Goal: Information Seeking & Learning: Find specific fact

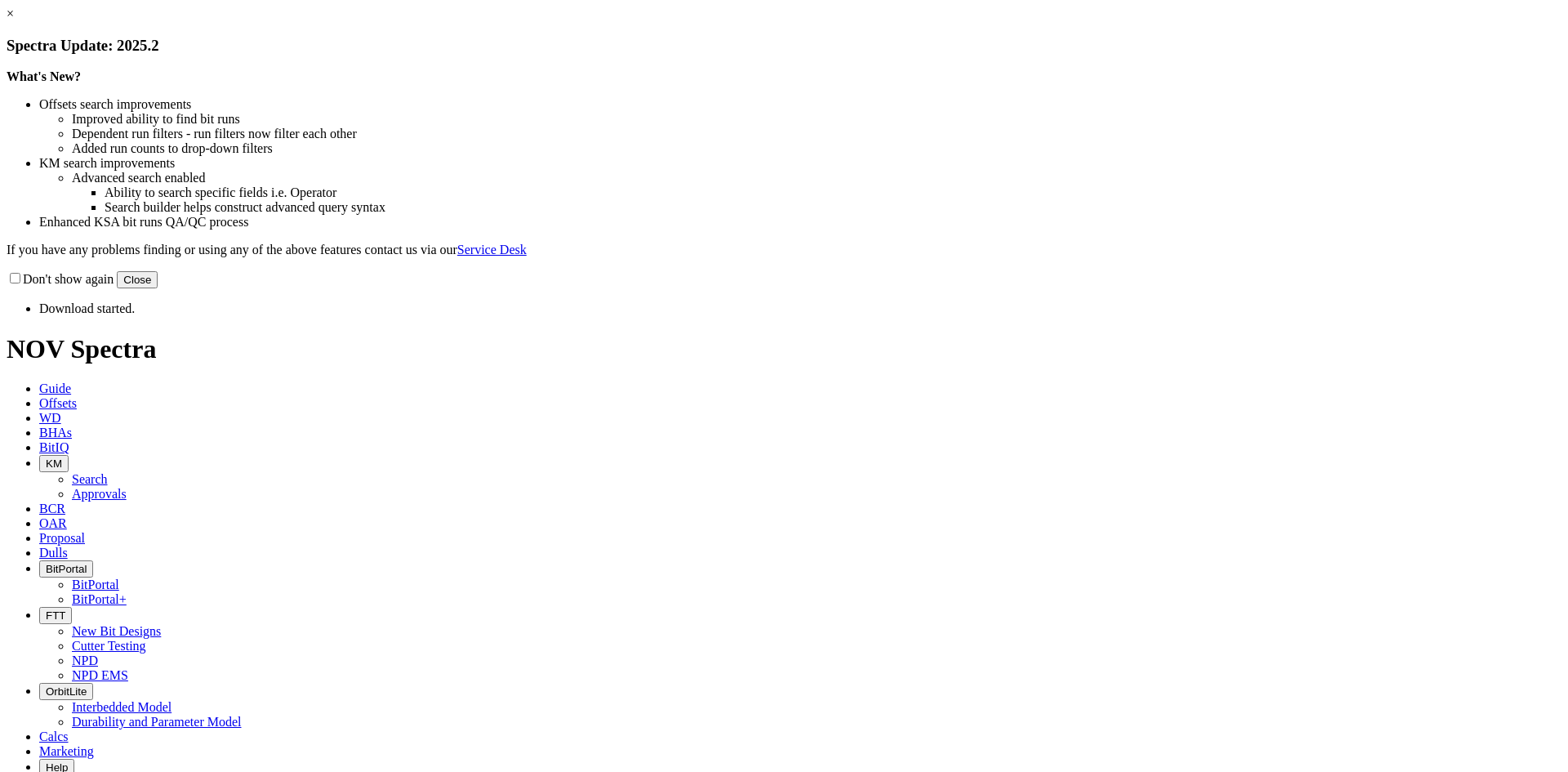
click at [158, 288] on button "Close" at bounding box center [137, 279] width 41 height 17
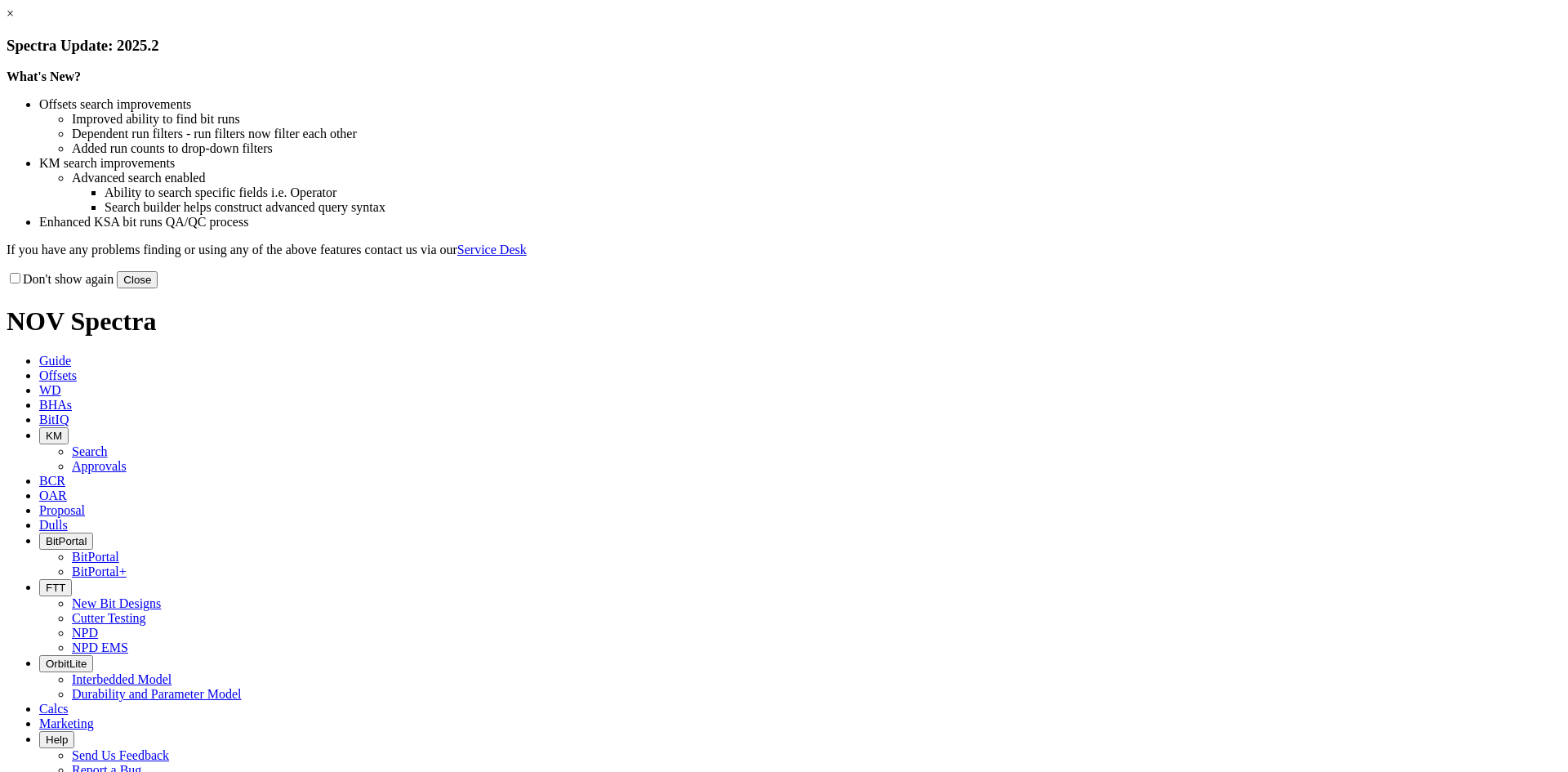
click at [158, 288] on button "Close" at bounding box center [137, 279] width 41 height 17
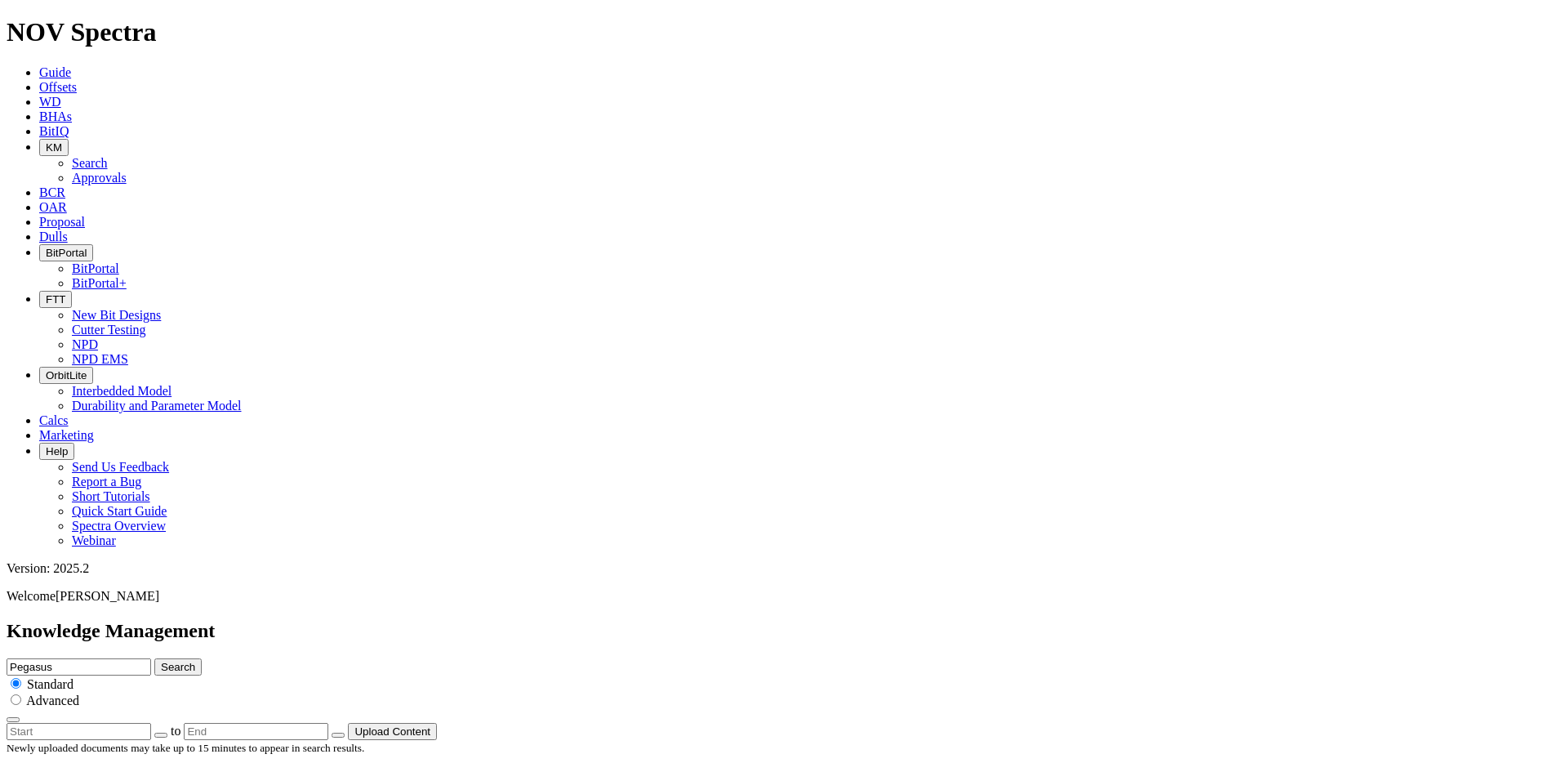
drag, startPoint x: 764, startPoint y: 94, endPoint x: 636, endPoint y: 88, distance: 128.1
click at [637, 619] on div "Knowledge Management Pegasus Search Standard Advanced to Upload Content" at bounding box center [784, 679] width 1555 height 120
type input "Evolve"
click at [154, 658] on button "Search" at bounding box center [178, 666] width 48 height 17
drag, startPoint x: 796, startPoint y: 79, endPoint x: 571, endPoint y: 64, distance: 225.5
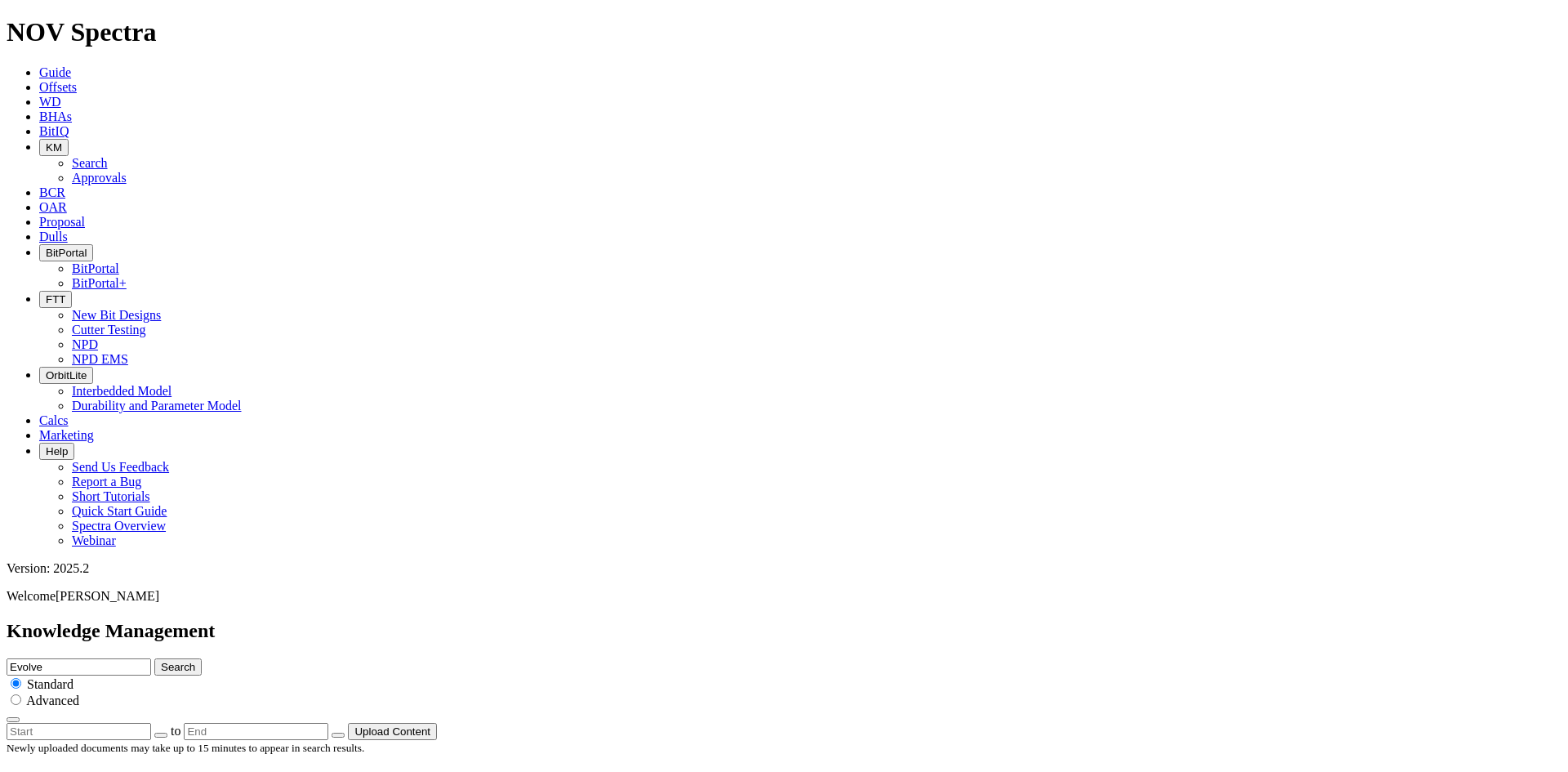
click at [571, 619] on div "Knowledge Management Evolve Search Standard Advanced to Upload Content" at bounding box center [784, 679] width 1555 height 120
type input "EagleEye"
click at [154, 658] on button "Search" at bounding box center [178, 666] width 48 height 17
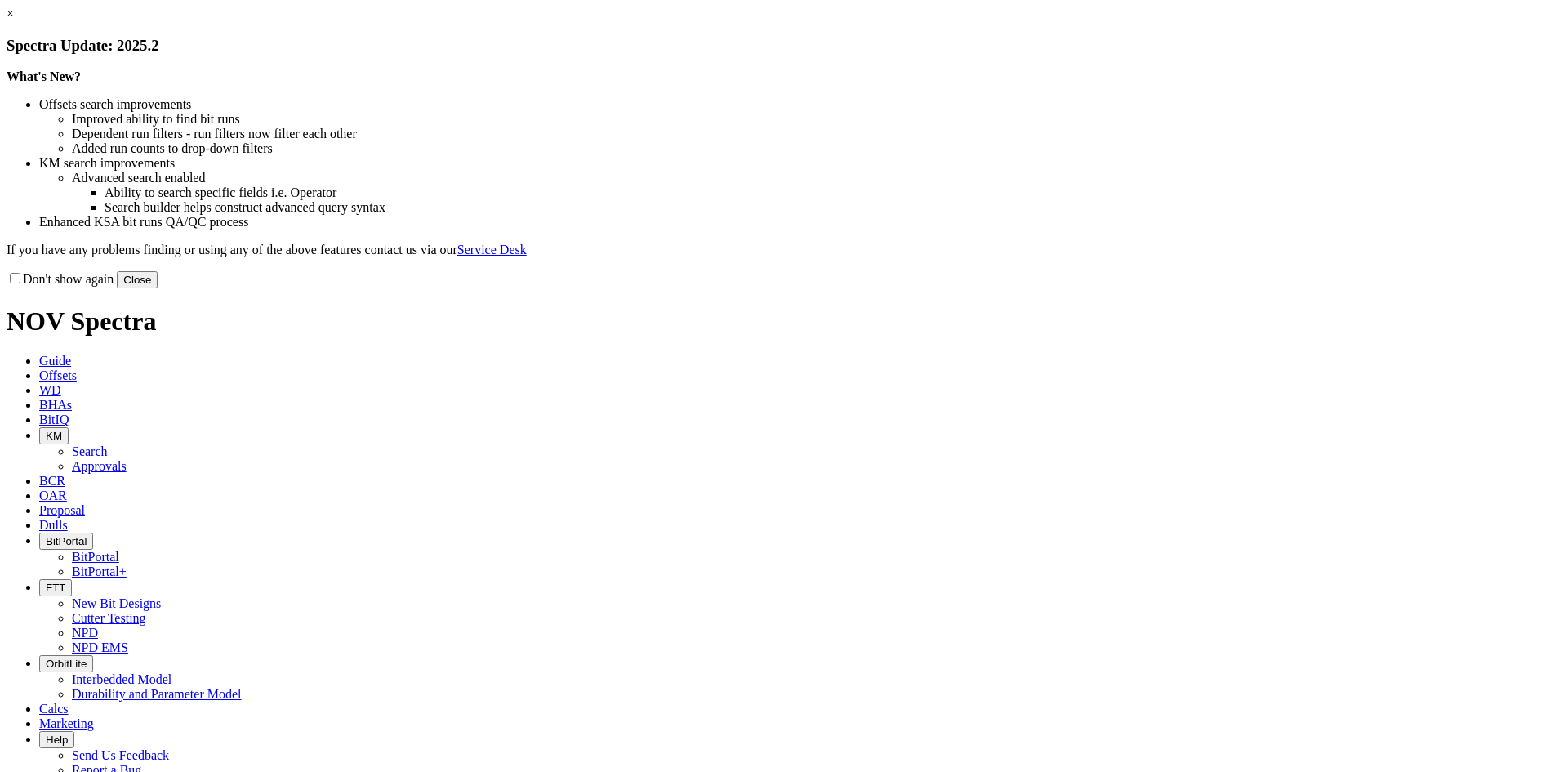
click at [158, 288] on button "Close" at bounding box center [137, 279] width 41 height 17
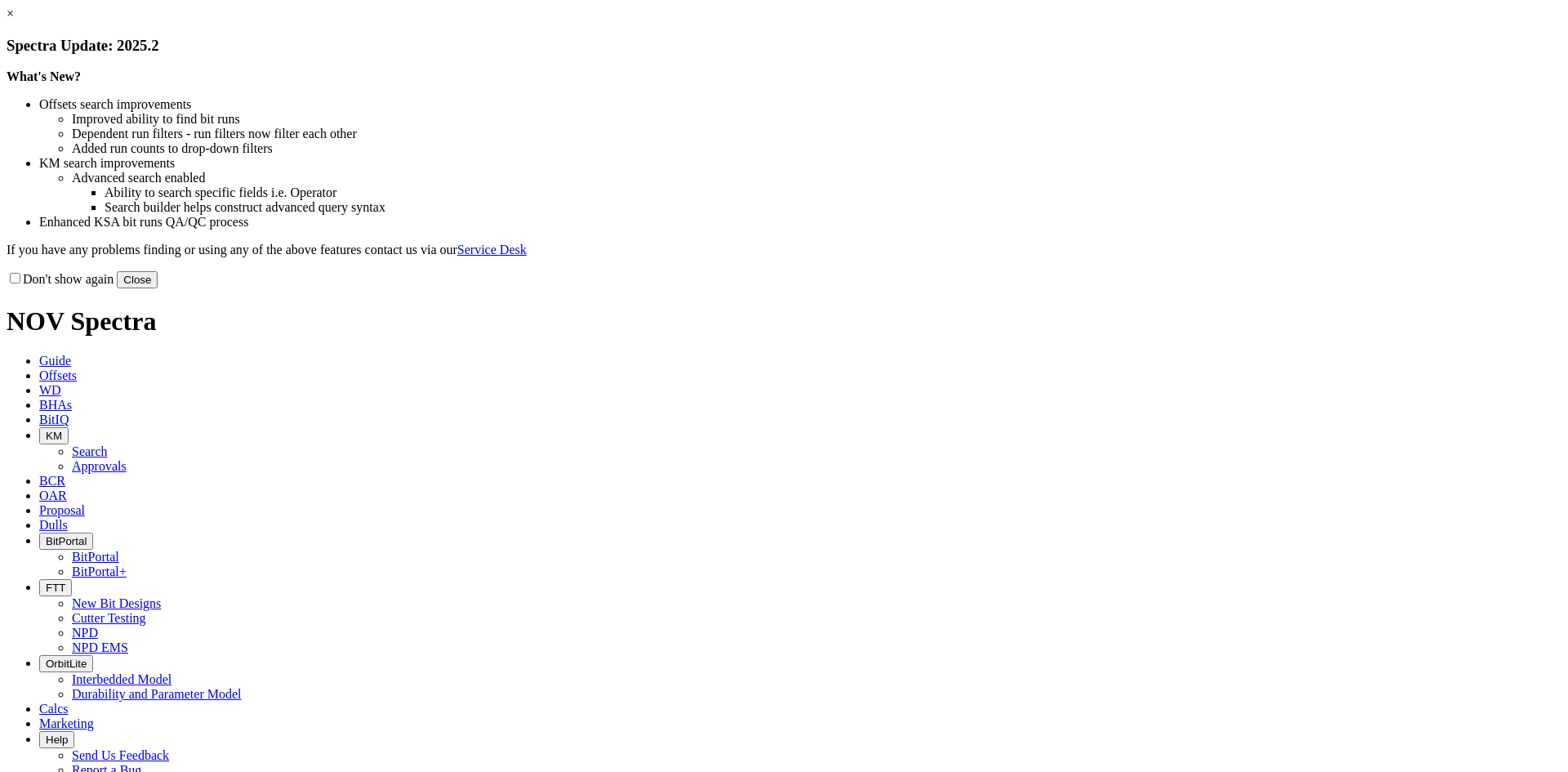
click at [158, 288] on button "Close" at bounding box center [137, 279] width 41 height 17
